Goal: Navigation & Orientation: Find specific page/section

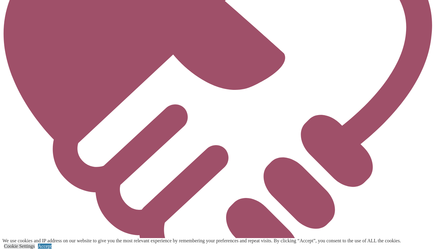
scroll to position [1604, 0]
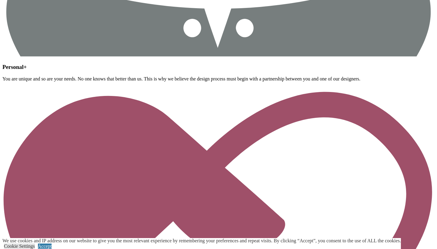
scroll to position [2313, 0]
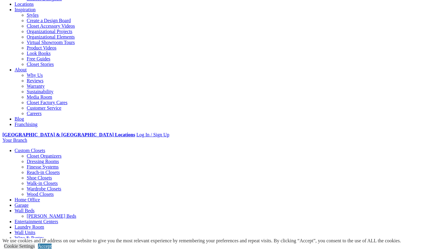
scroll to position [111, 0]
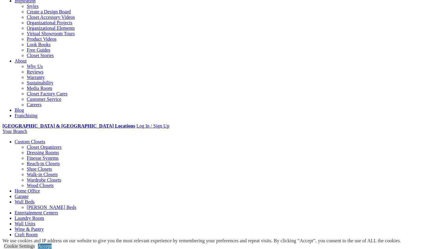
click at [319, 4] on div "How We Work Online and In-Home Design Consultations Design Process Build Instal…" at bounding box center [218, 34] width 433 height 170
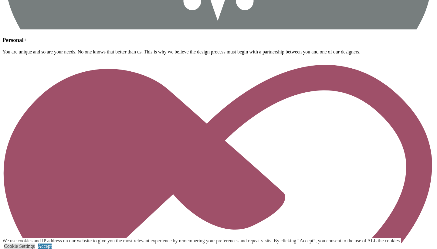
scroll to position [2313, 0]
